Goal: Task Accomplishment & Management: Use online tool/utility

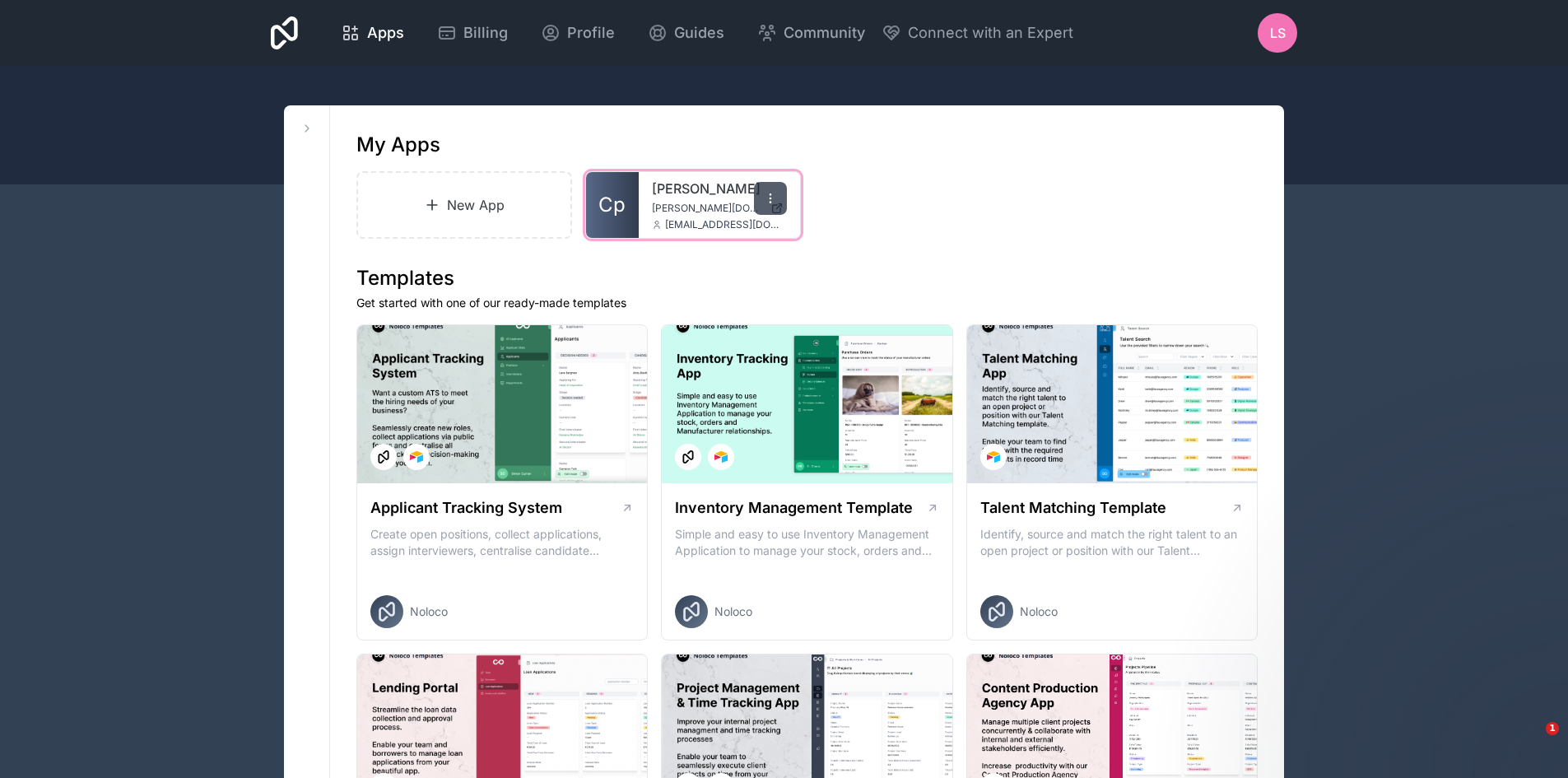
click at [782, 200] on div at bounding box center [771, 198] width 33 height 33
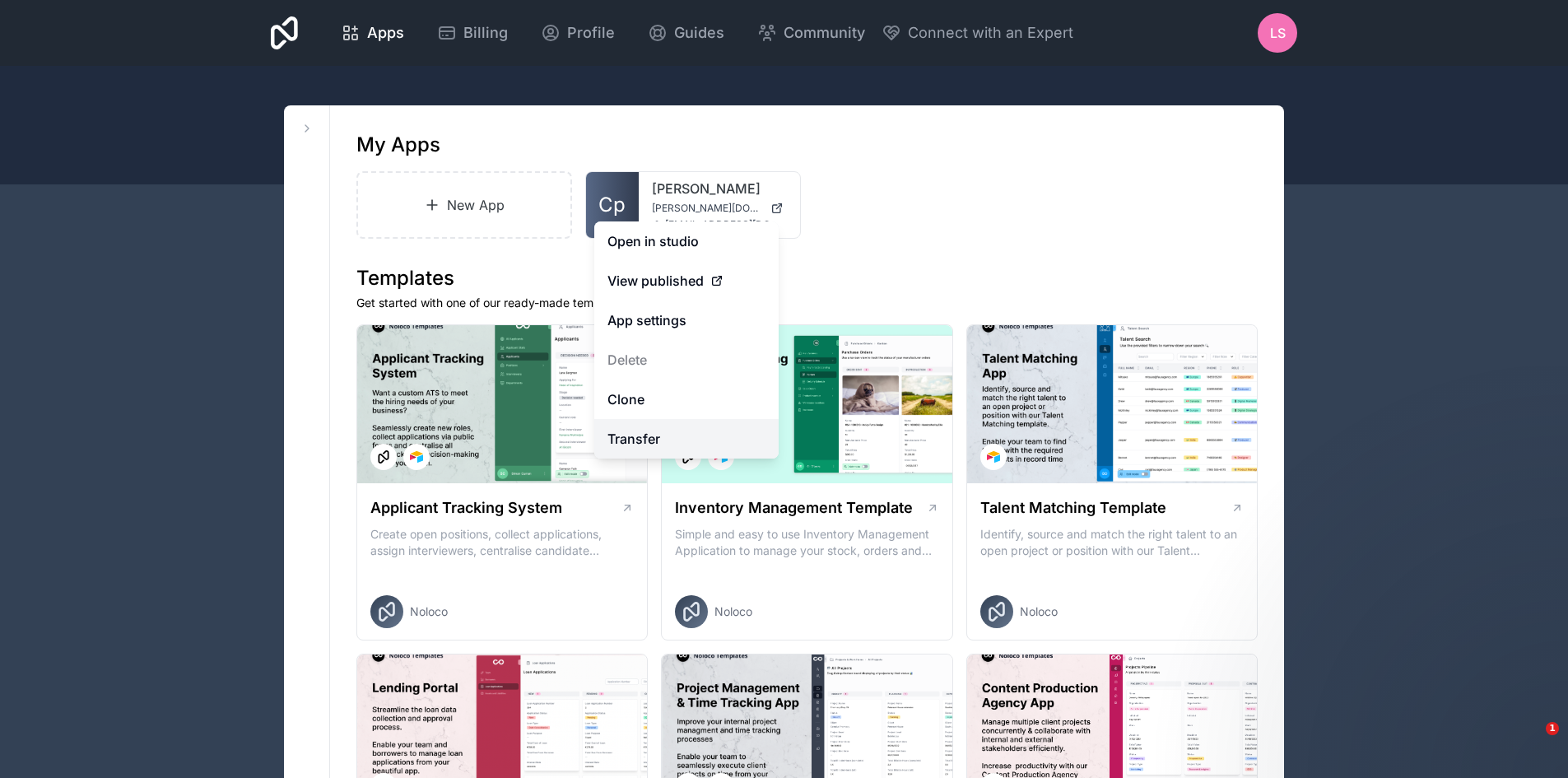
click at [637, 439] on link "Transfer" at bounding box center [687, 439] width 184 height 40
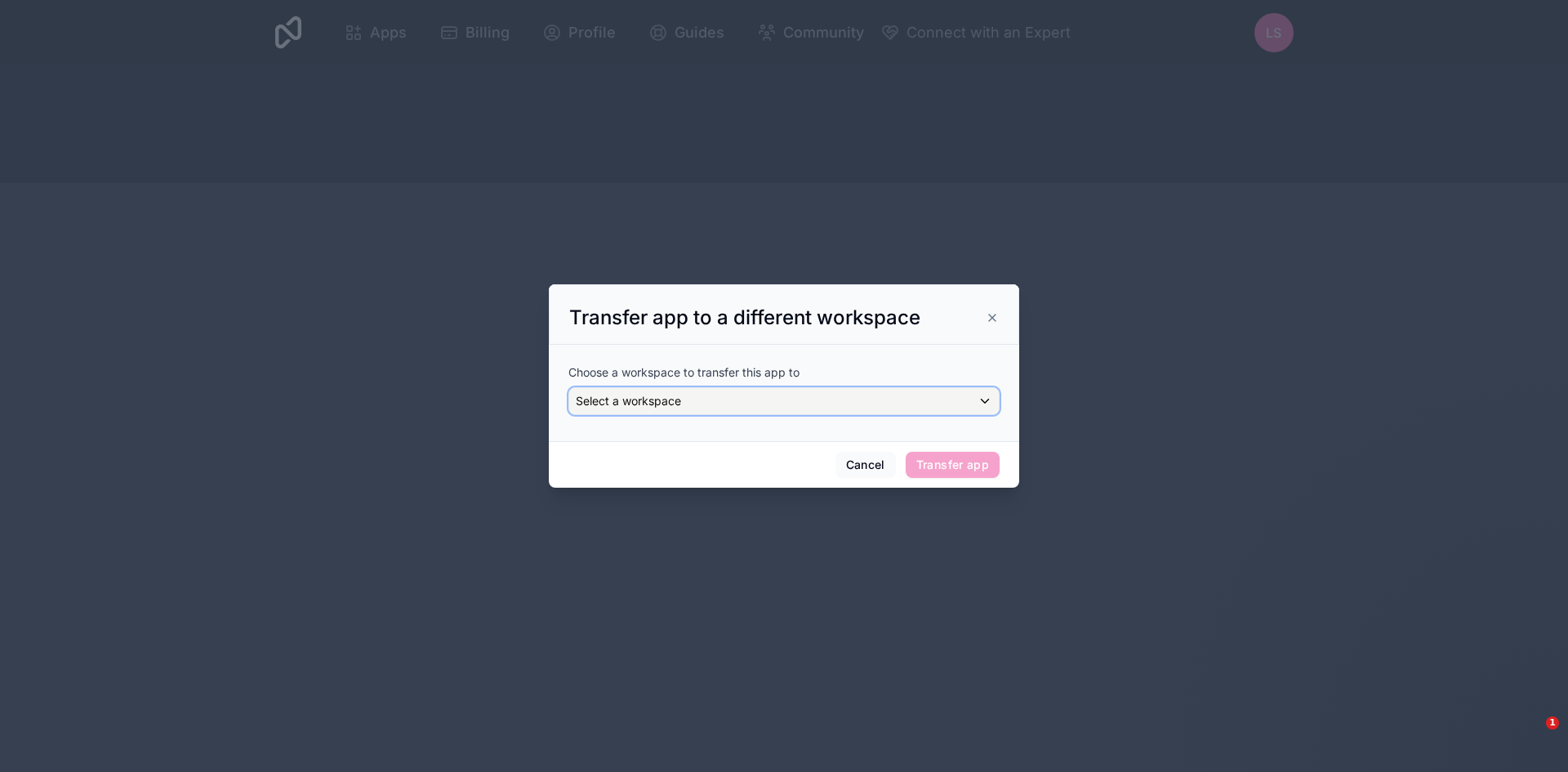
click at [675, 401] on span "Select a workspace" at bounding box center [629, 400] width 106 height 14
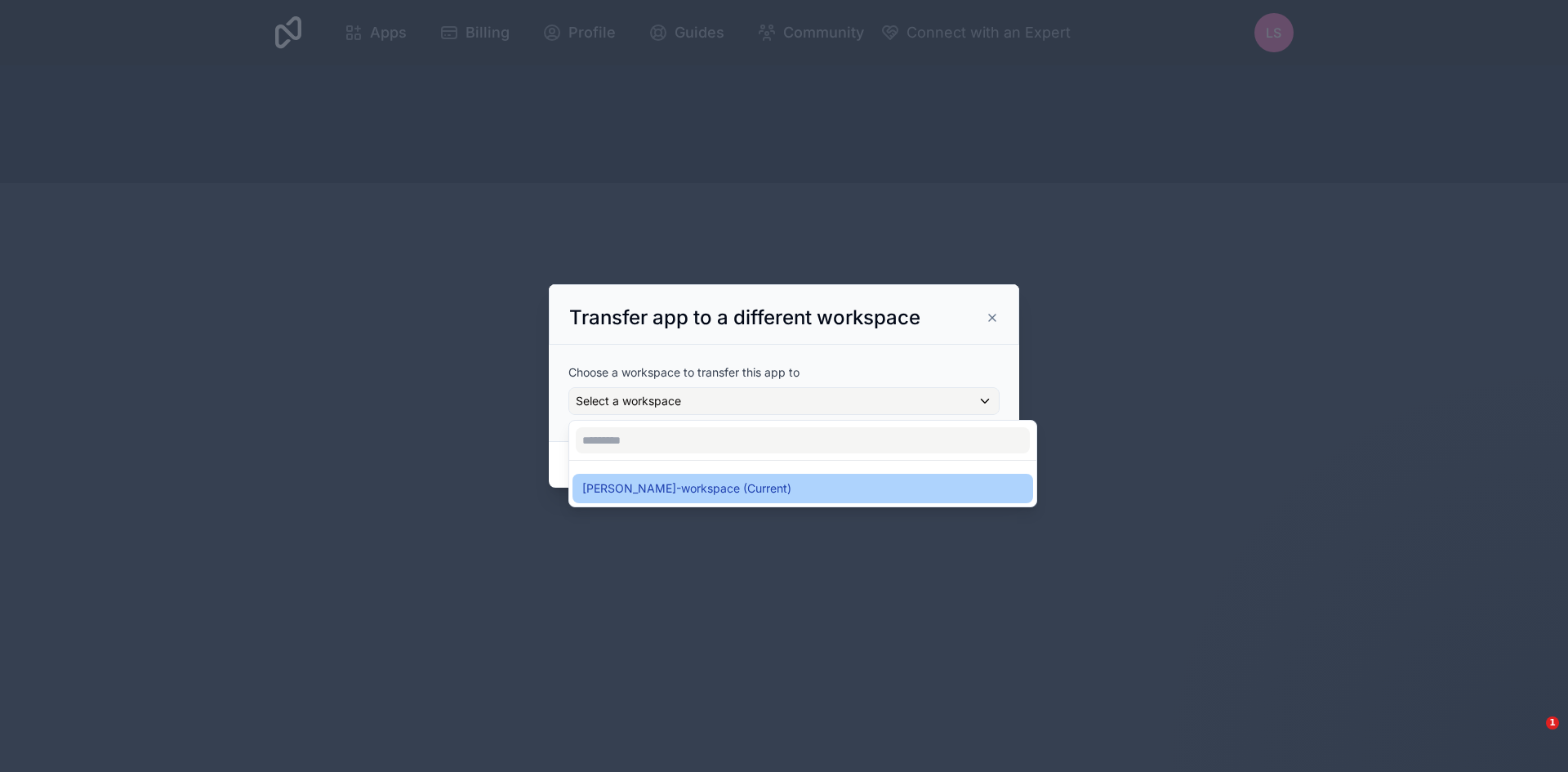
click at [700, 482] on span "[PERSON_NAME]-workspace (Current)" at bounding box center [687, 488] width 209 height 20
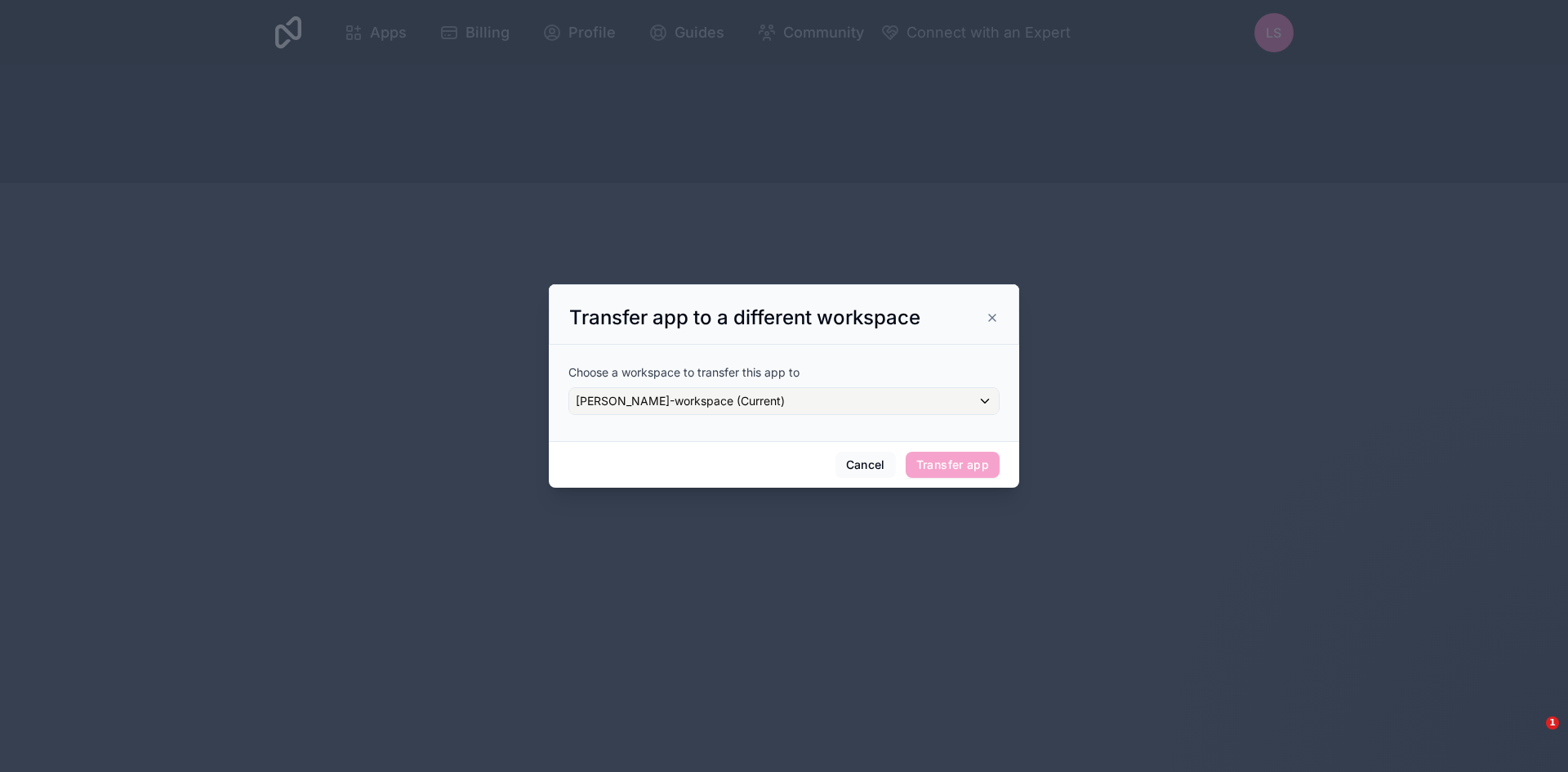
click at [991, 316] on icon at bounding box center [993, 318] width 7 height 7
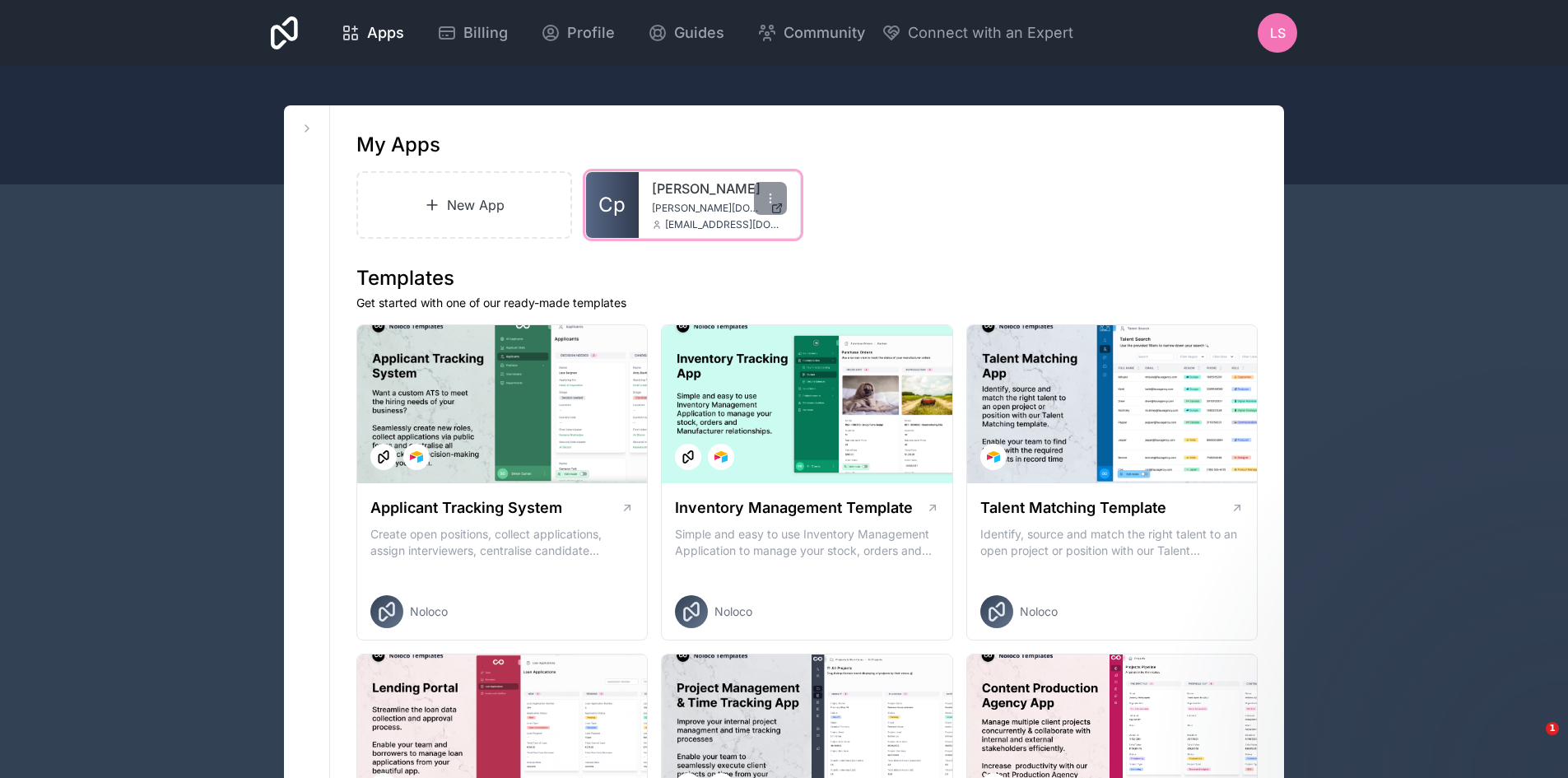
click at [614, 215] on span "Cp" at bounding box center [611, 205] width 27 height 26
